Goal: Find specific page/section: Find specific page/section

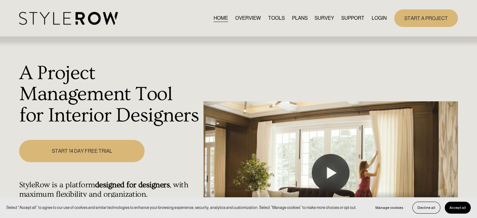
click at [377, 15] on link "LOGIN" at bounding box center [378, 18] width 15 height 8
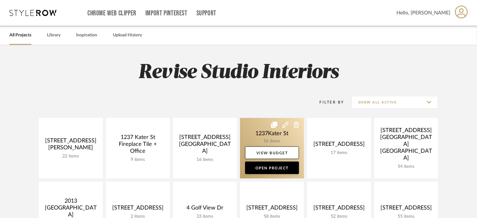
click at [267, 135] on link at bounding box center [272, 148] width 64 height 60
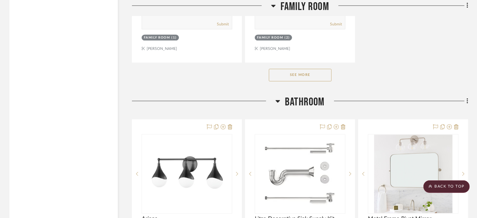
scroll to position [4232, 0]
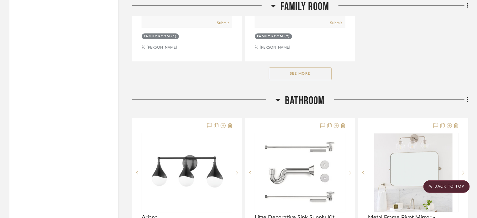
click at [301, 76] on button "See More" at bounding box center [300, 73] width 63 height 13
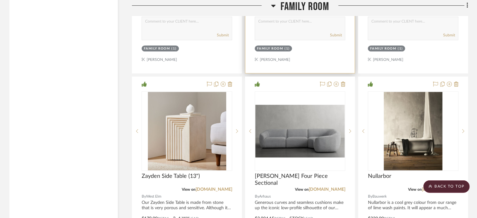
scroll to position [4545, 0]
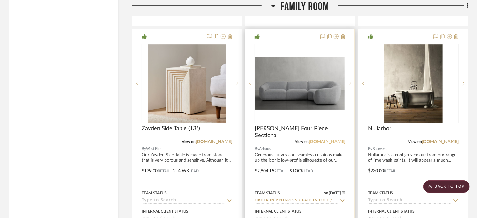
click at [331, 143] on link "[DOMAIN_NAME]" at bounding box center [327, 141] width 37 height 4
click at [312, 81] on img "0" at bounding box center [299, 83] width 89 height 53
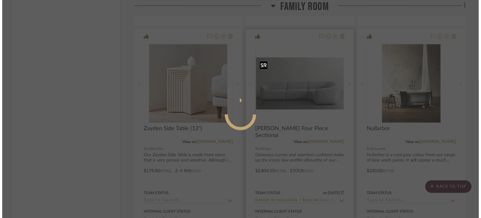
scroll to position [0, 0]
